Goal: Communication & Community: Answer question/provide support

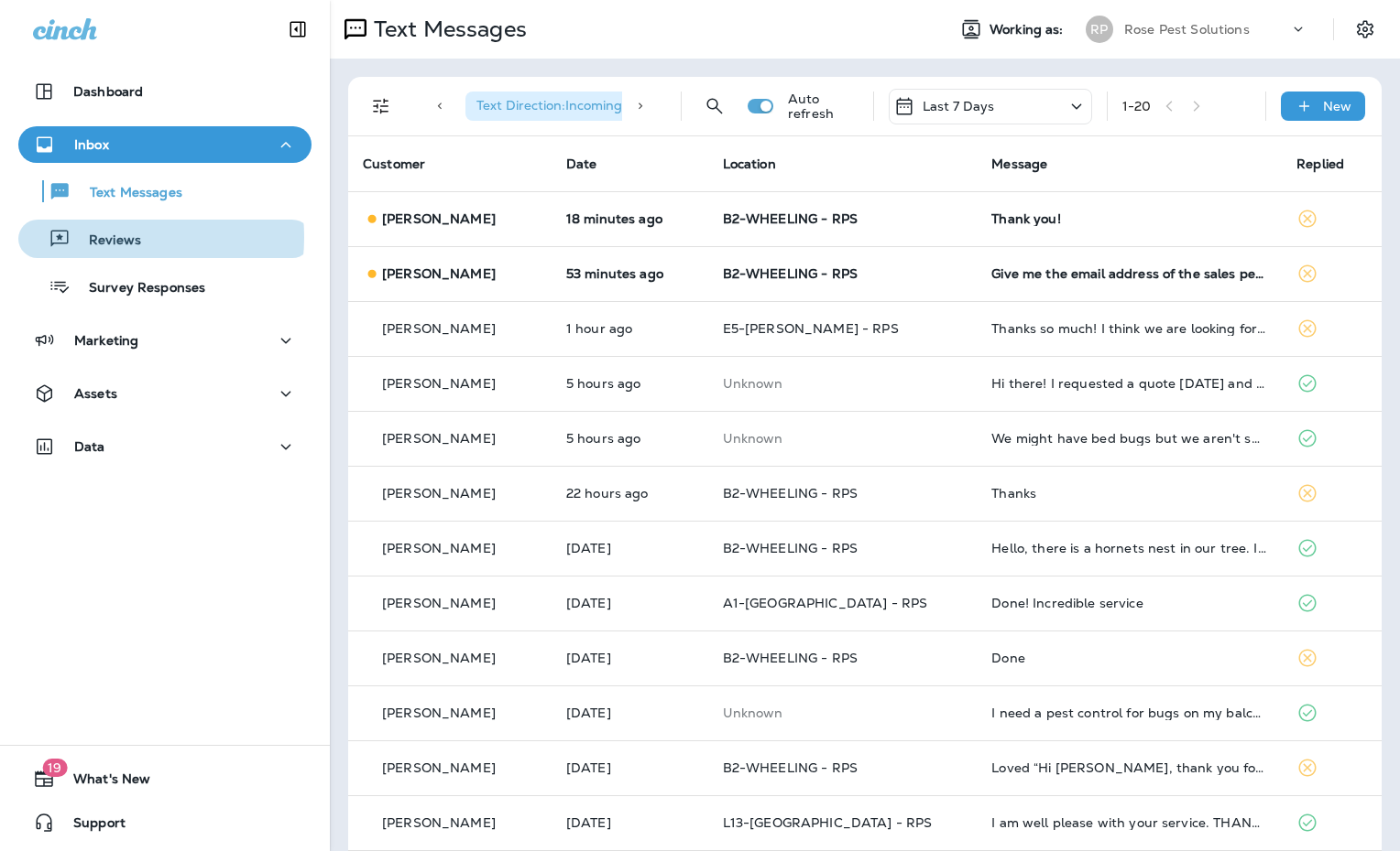
click at [97, 238] on p "Reviews" at bounding box center [105, 241] width 70 height 18
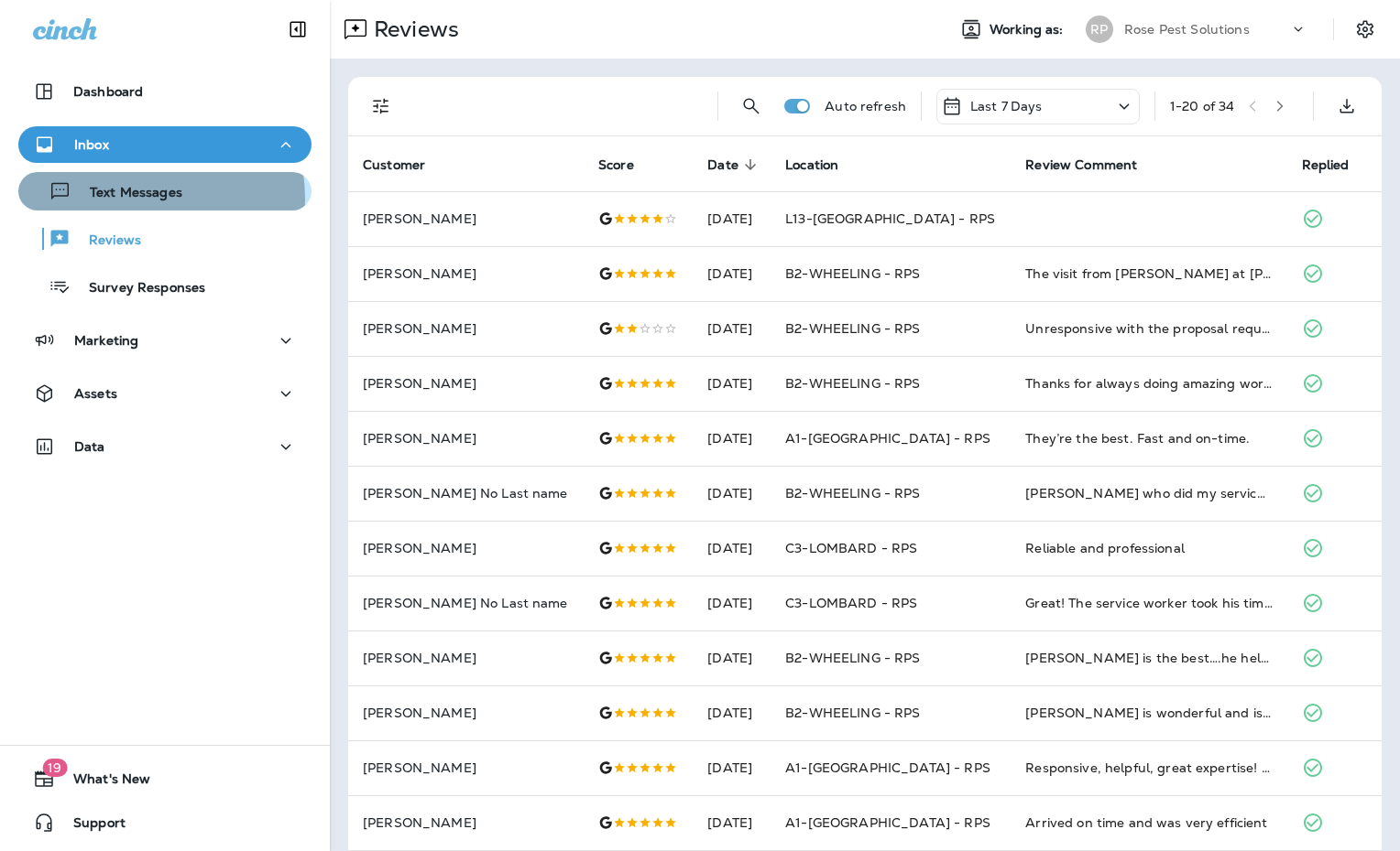
click at [130, 199] on p "Text Messages" at bounding box center [127, 194] width 111 height 18
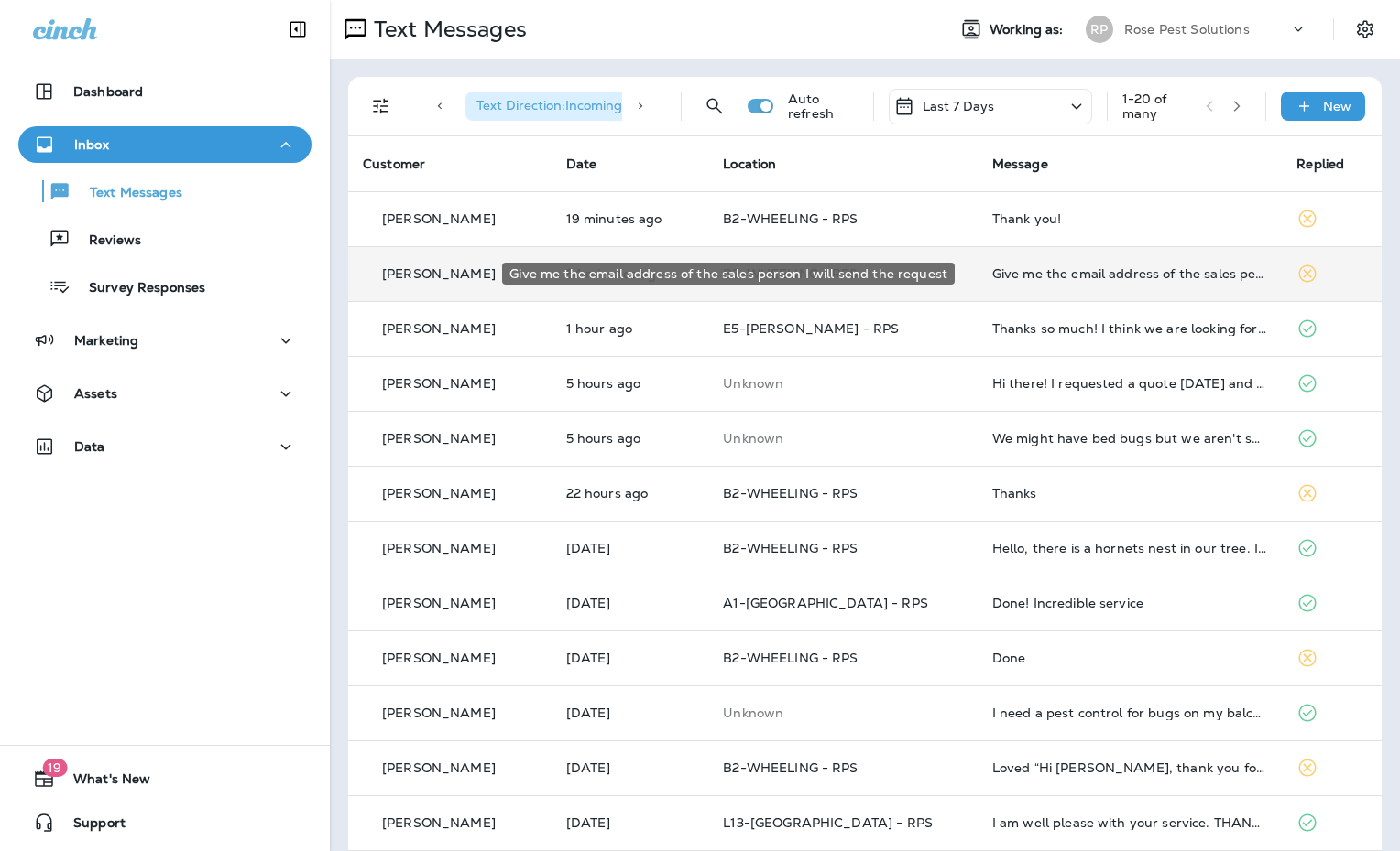
click at [992, 272] on div "Give me the email address of the sales person I will send the request" at bounding box center [1129, 274] width 276 height 15
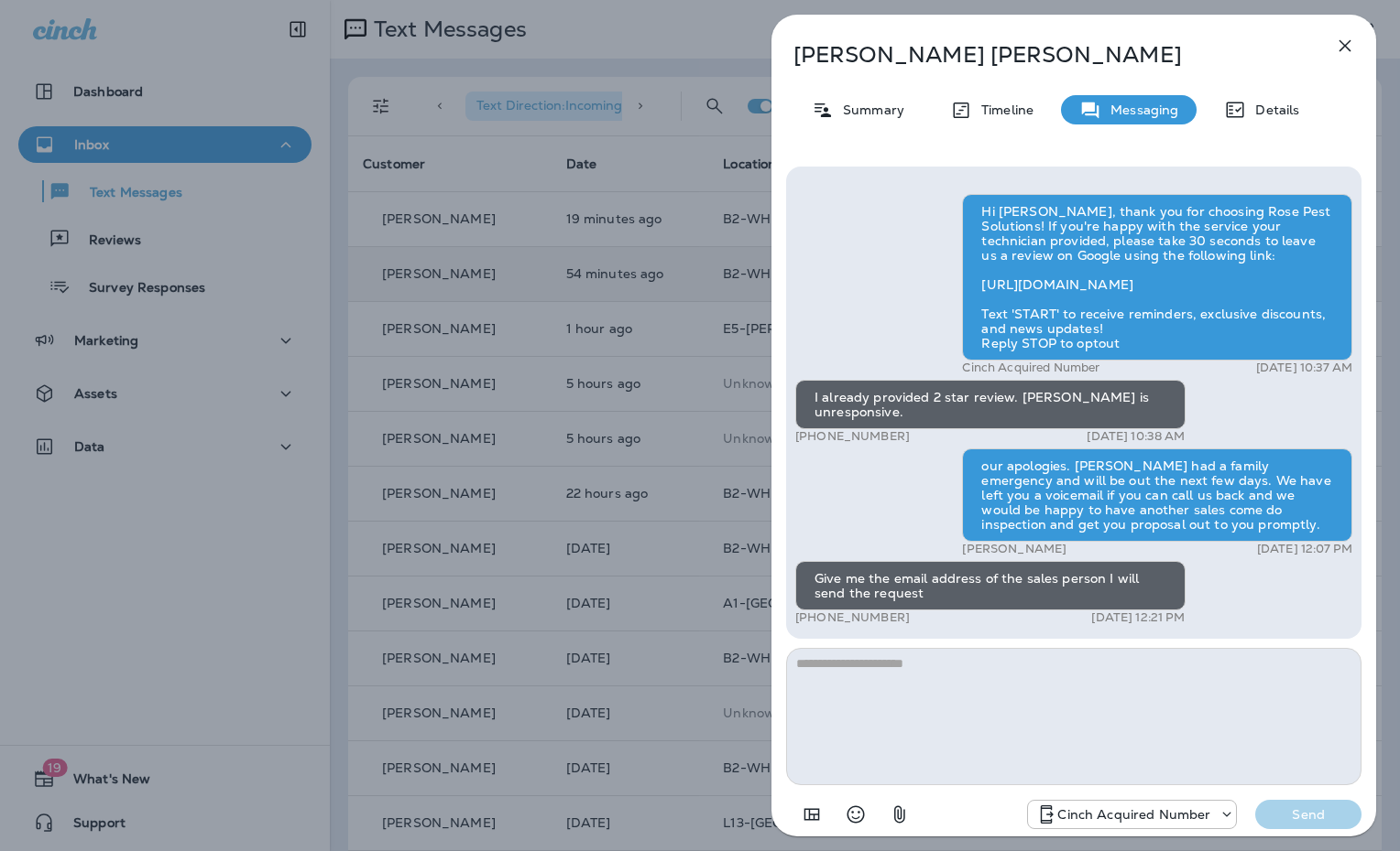
click at [940, 696] on textarea at bounding box center [1074, 717] width 575 height 137
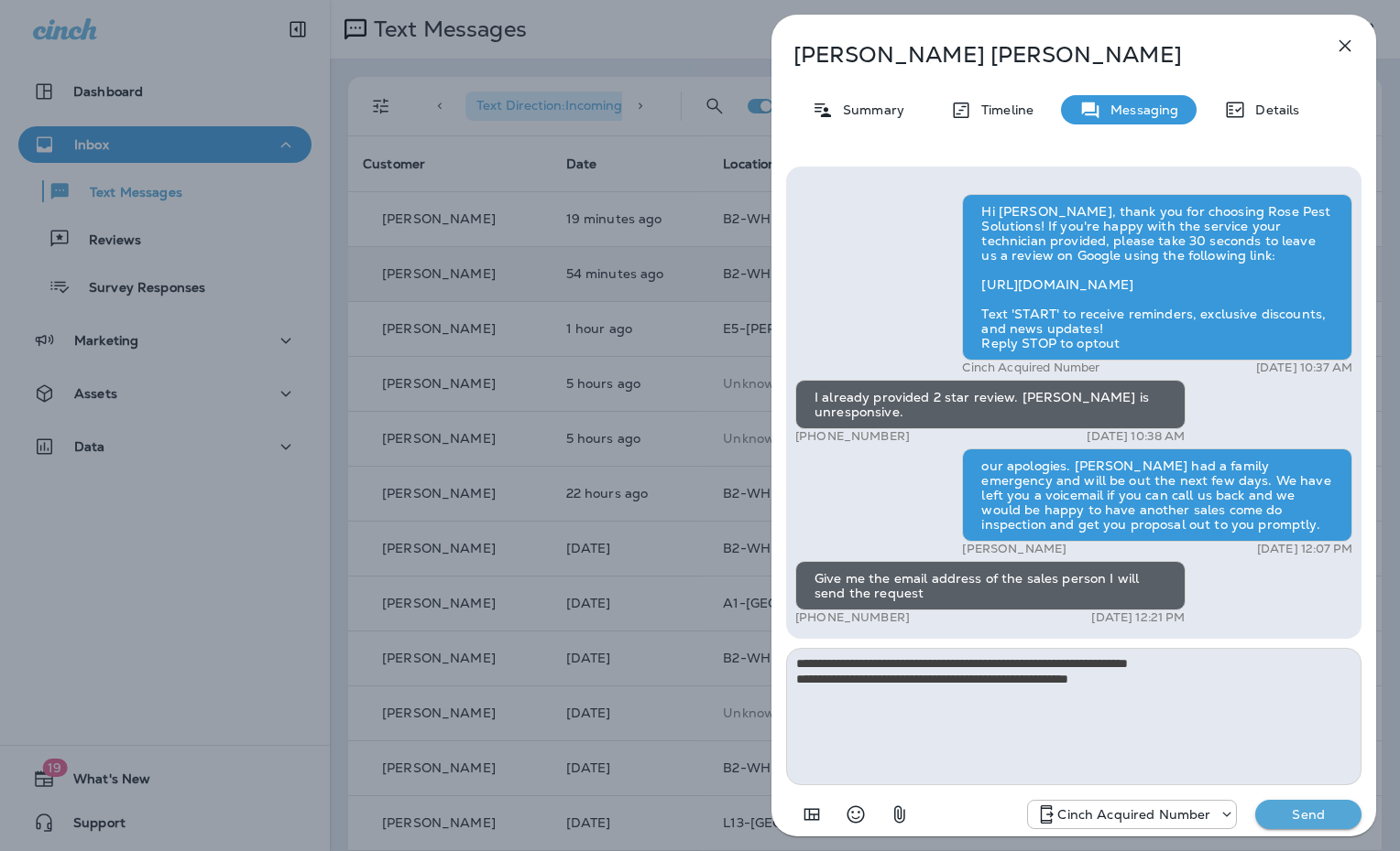
type textarea "**********"
click at [1314, 800] on button "Send" at bounding box center [1307, 815] width 106 height 29
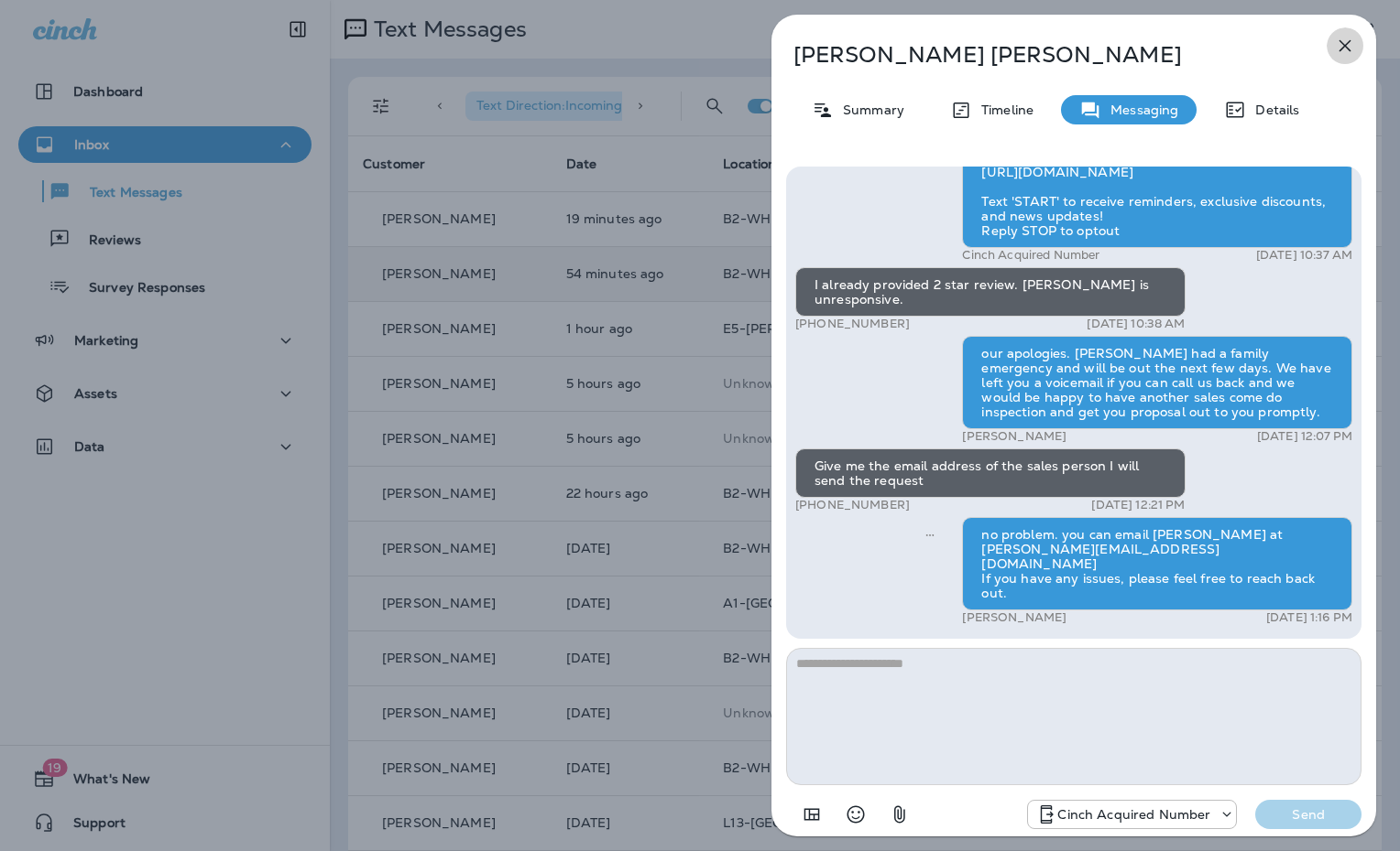
click at [1349, 43] on icon "button" at bounding box center [1344, 46] width 22 height 22
